Goal: Task Accomplishment & Management: Complete application form

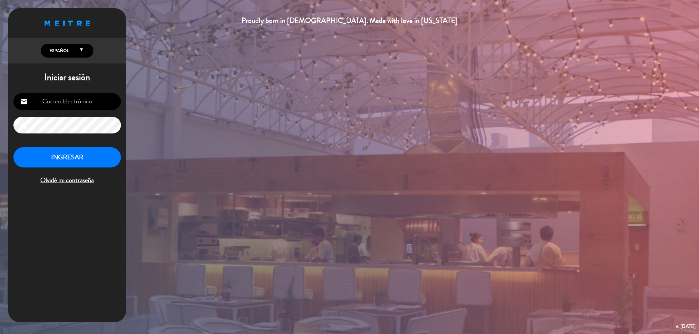
type input "[EMAIL_ADDRESS][DOMAIN_NAME]"
click at [47, 161] on button "INGRESAR" at bounding box center [66, 157] width 107 height 21
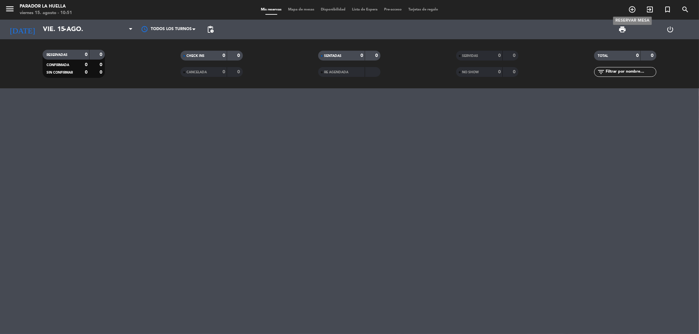
click at [631, 8] on icon "add_circle_outline" at bounding box center [632, 10] width 8 height 8
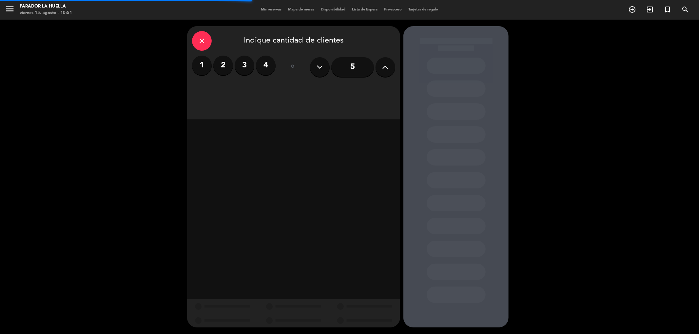
click at [270, 70] on label "4" at bounding box center [266, 66] width 20 height 20
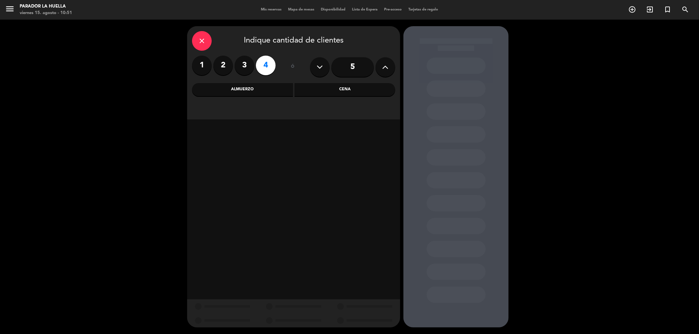
click at [333, 88] on div "Cena" at bounding box center [344, 89] width 101 height 13
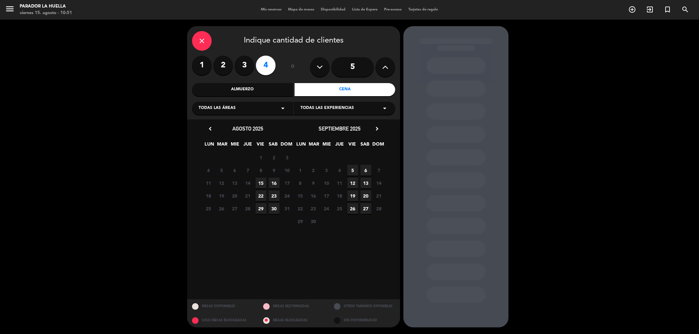
click at [262, 182] on span "15" at bounding box center [260, 183] width 11 height 11
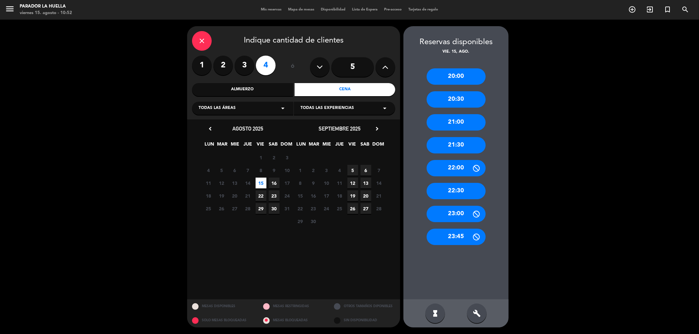
click at [453, 101] on div "20:30" at bounding box center [455, 99] width 59 height 16
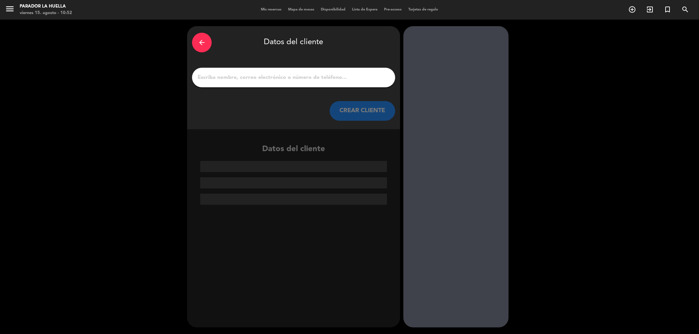
click at [274, 79] on input "1" at bounding box center [293, 77] width 193 height 9
paste input "[PERSON_NAME]"
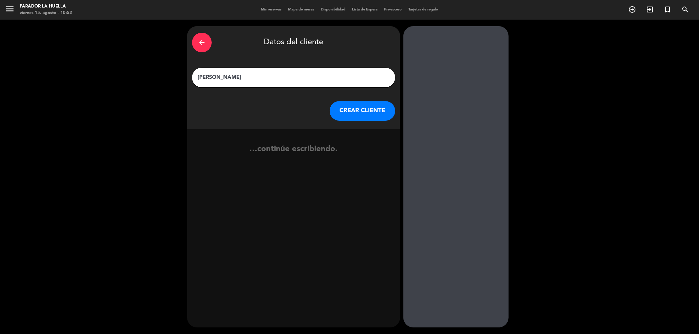
type input "[PERSON_NAME]"
drag, startPoint x: 362, startPoint y: 93, endPoint x: 360, endPoint y: 103, distance: 9.3
click at [362, 96] on div "arrow_back Datos del cliente [PERSON_NAME] [PERSON_NAME] CLIENTE" at bounding box center [293, 77] width 213 height 103
click at [358, 108] on button "CREAR CLIENTE" at bounding box center [362, 111] width 66 height 20
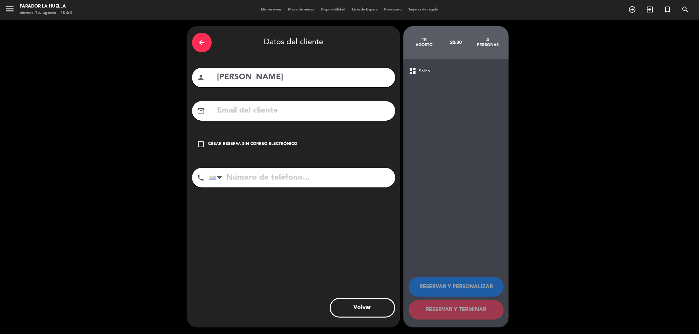
click at [205, 147] on div "check_box_outline_blank Crear reserva sin correo electrónico" at bounding box center [293, 145] width 203 height 20
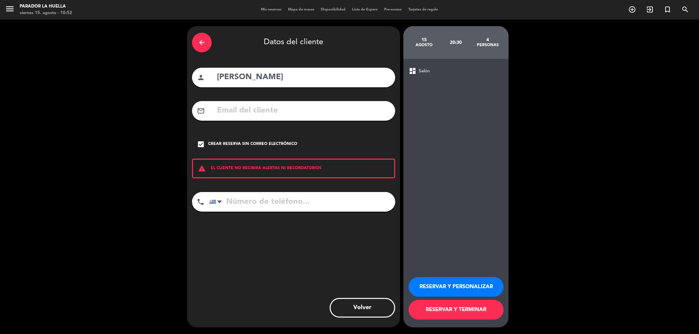
click at [436, 279] on button "RESERVAR Y PERSONALIZAR" at bounding box center [455, 287] width 95 height 20
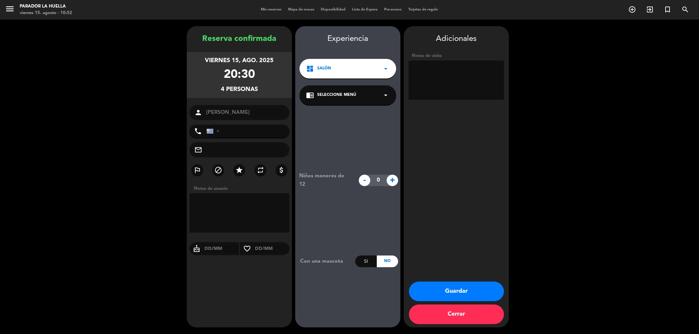
click at [432, 72] on textarea at bounding box center [455, 80] width 95 height 39
paste textarea "adelante al lado de la chimenea"
type textarea "adelante al lado de la chimenea x [PERSON_NAME]***L"
click at [459, 286] on button "Guardar" at bounding box center [456, 292] width 95 height 20
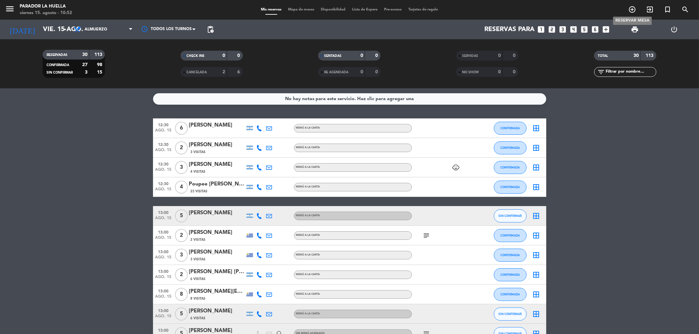
click at [630, 8] on icon "add_circle_outline" at bounding box center [632, 10] width 8 height 8
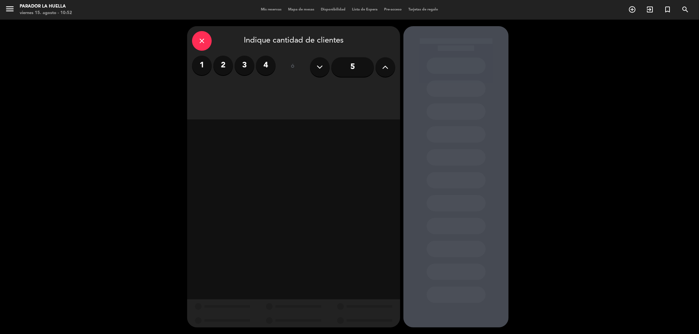
click at [220, 60] on label "2" at bounding box center [223, 66] width 20 height 20
click at [362, 92] on div "Cena" at bounding box center [344, 89] width 101 height 13
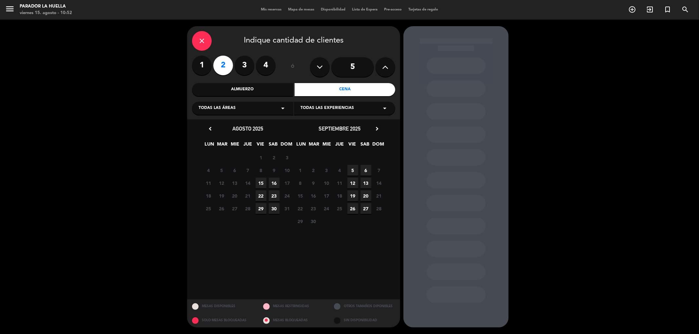
click at [261, 179] on span "15" at bounding box center [260, 183] width 11 height 11
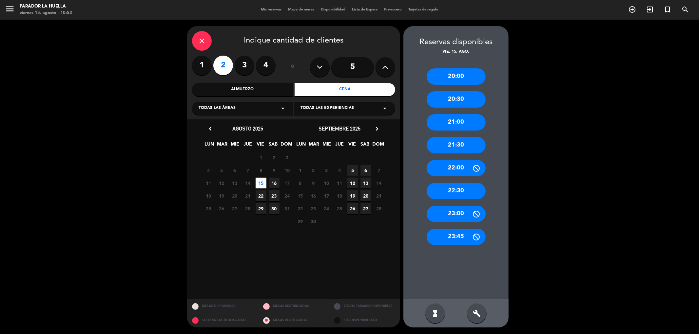
drag, startPoint x: 463, startPoint y: 99, endPoint x: 396, endPoint y: 100, distance: 67.5
click at [462, 100] on div "20:30" at bounding box center [455, 99] width 59 height 16
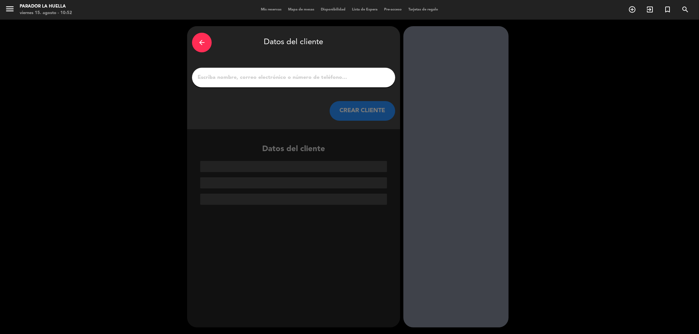
click at [322, 76] on input "1" at bounding box center [293, 77] width 193 height 9
paste input "[PERSON_NAME] y [PERSON_NAME]"
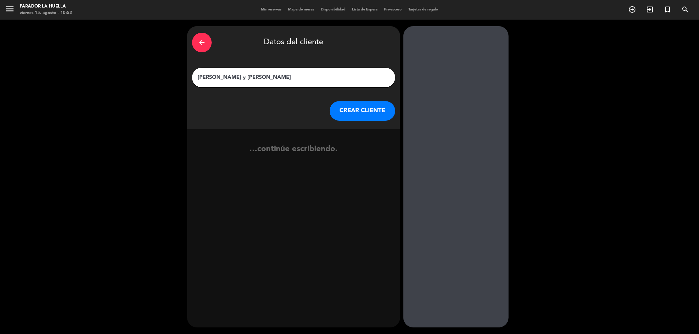
click at [236, 77] on input "[PERSON_NAME] y [PERSON_NAME]" at bounding box center [293, 77] width 193 height 9
type input "[PERSON_NAME] y [PERSON_NAME]"
click at [380, 113] on button "CREAR CLIENTE" at bounding box center [362, 111] width 66 height 20
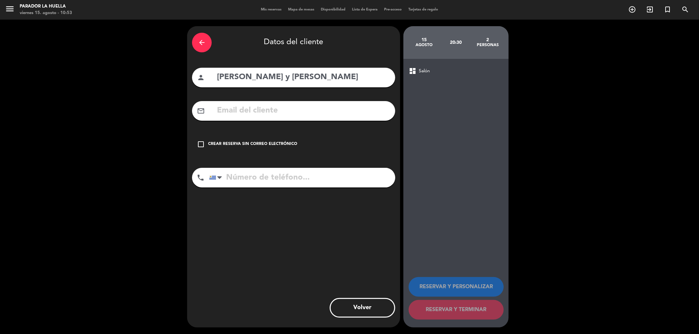
click at [201, 142] on icon "check_box_outline_blank" at bounding box center [201, 145] width 8 height 8
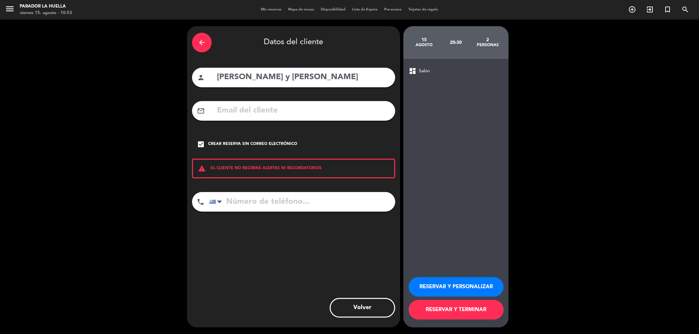
click at [478, 287] on button "RESERVAR Y PERSONALIZAR" at bounding box center [455, 287] width 95 height 20
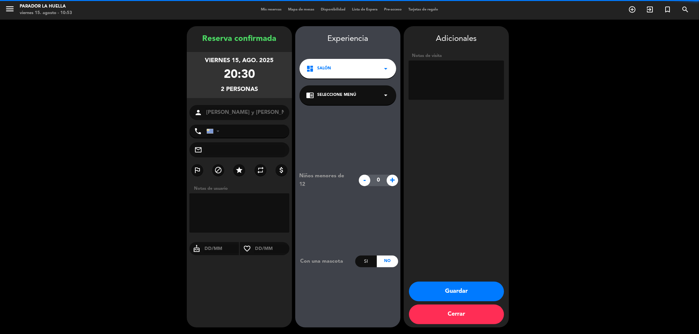
click at [435, 86] on textarea at bounding box center [455, 80] width 95 height 39
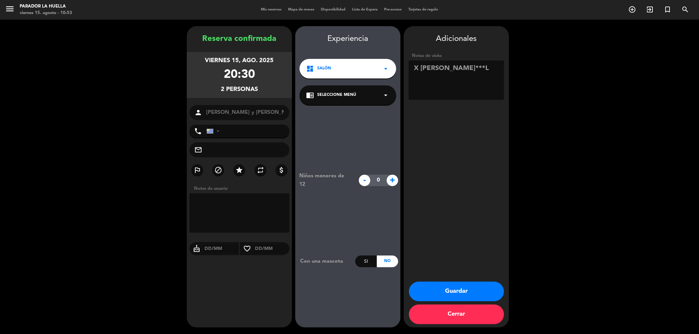
type textarea "X [PERSON_NAME]***L"
drag, startPoint x: 479, startPoint y: 306, endPoint x: 477, endPoint y: 293, distance: 12.4
click at [479, 305] on div "Guardar Cerrar" at bounding box center [456, 305] width 105 height 46
click at [477, 293] on button "Guardar" at bounding box center [456, 292] width 95 height 20
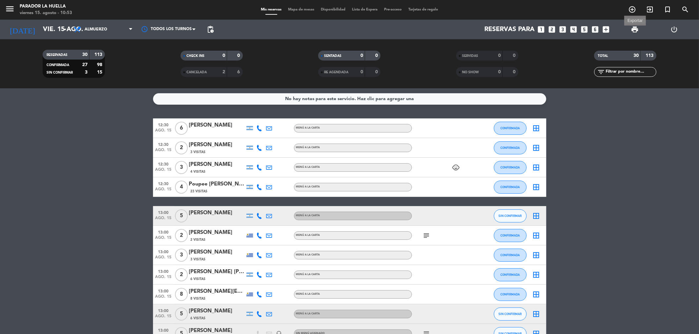
click at [636, 27] on span "print" at bounding box center [634, 30] width 8 height 8
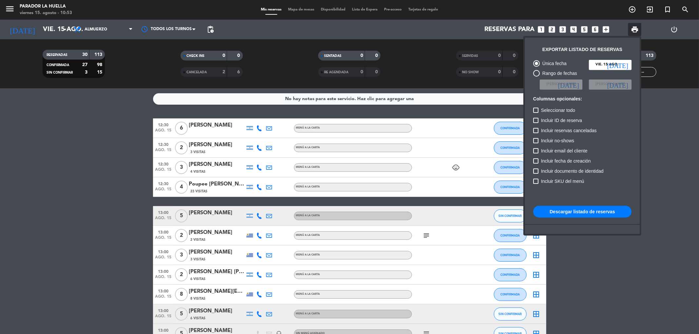
click at [547, 211] on button "Descargar listado de reservas" at bounding box center [582, 212] width 98 height 12
